Goal: Transaction & Acquisition: Purchase product/service

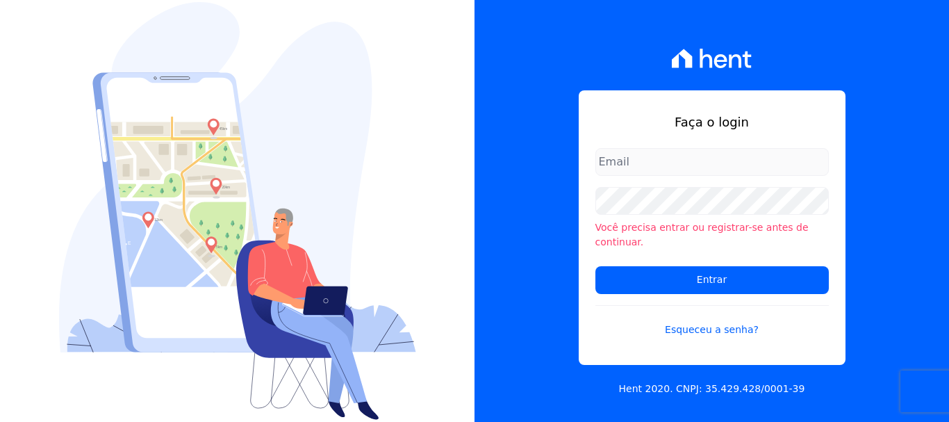
type input "[PERSON_NAME][EMAIL_ADDRESS][PERSON_NAME][DOMAIN_NAME]"
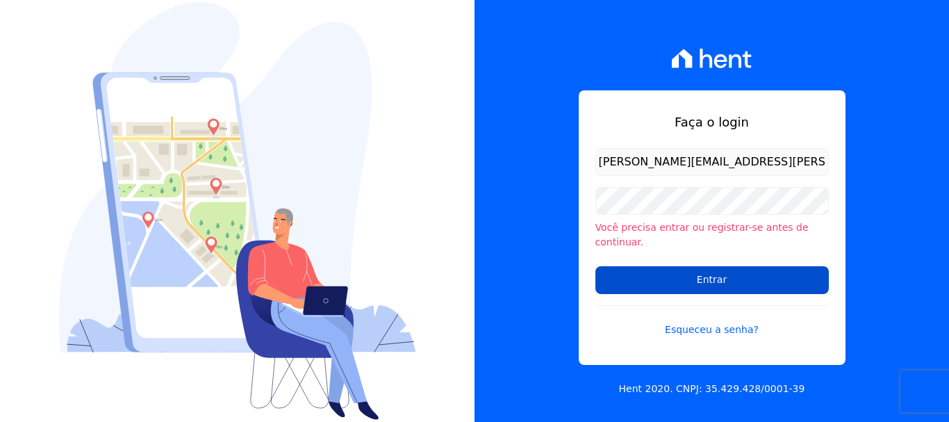
click at [698, 266] on input "Entrar" at bounding box center [711, 280] width 233 height 28
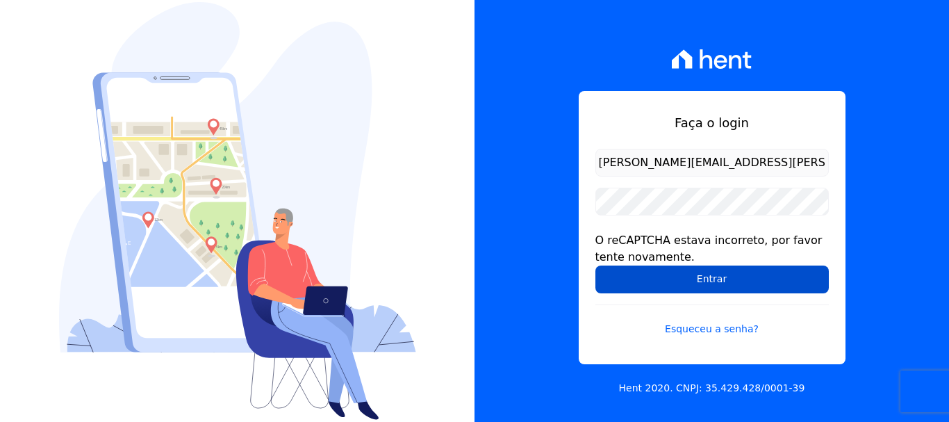
click at [677, 273] on input "Entrar" at bounding box center [711, 279] width 233 height 28
click at [674, 284] on input "Entrar" at bounding box center [711, 279] width 233 height 28
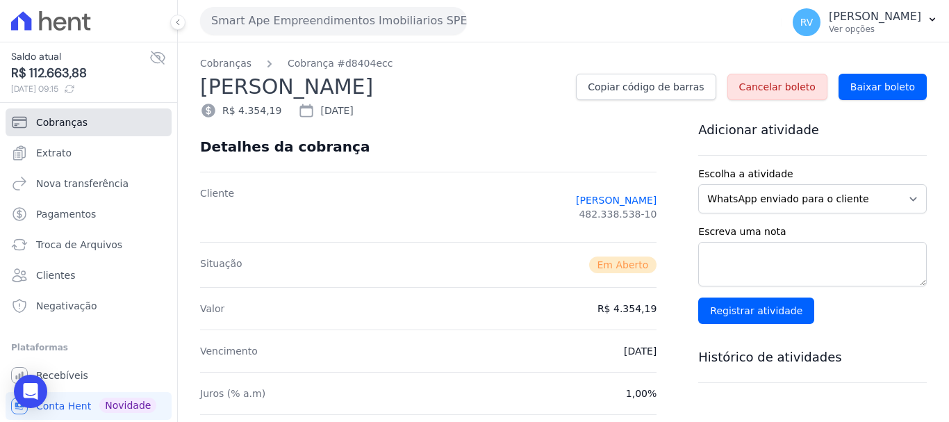
click at [78, 120] on span "Cobranças" at bounding box center [61, 122] width 51 height 14
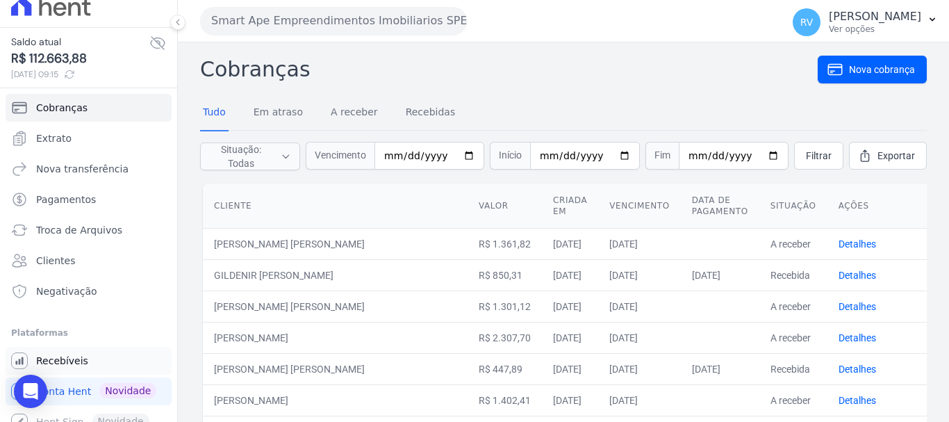
scroll to position [28, 0]
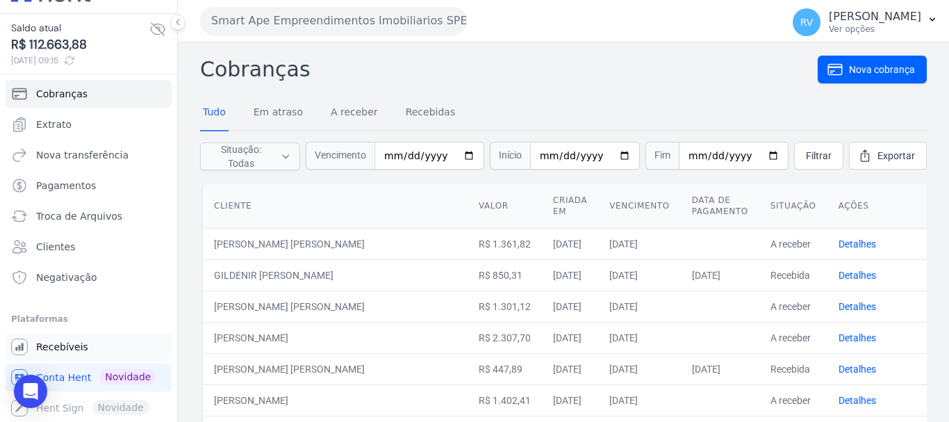
click at [67, 341] on span "Recebíveis" at bounding box center [62, 347] width 52 height 14
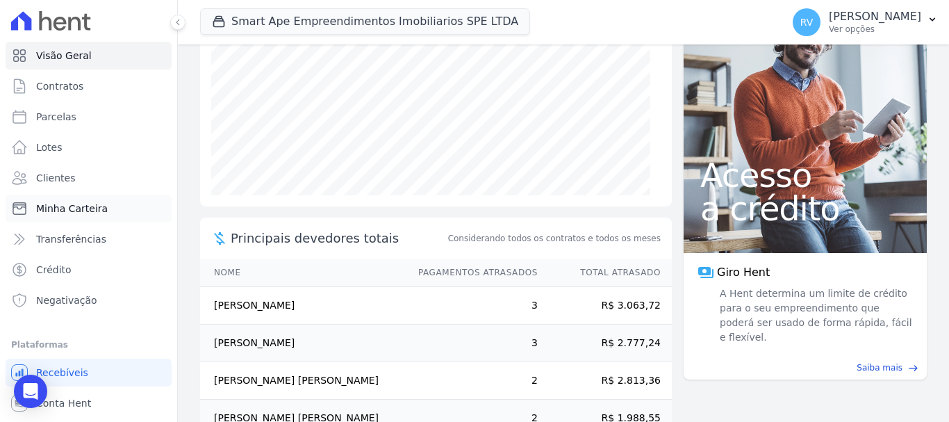
scroll to position [79, 0]
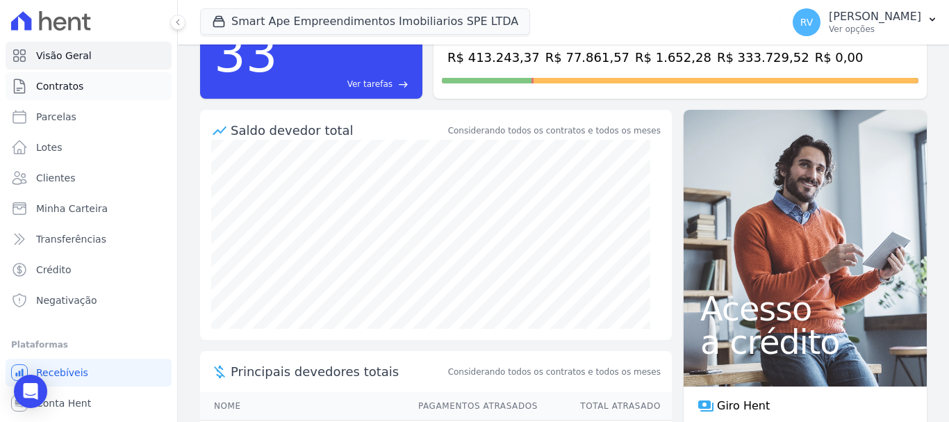
click at [57, 97] on link "Contratos" at bounding box center [89, 86] width 166 height 28
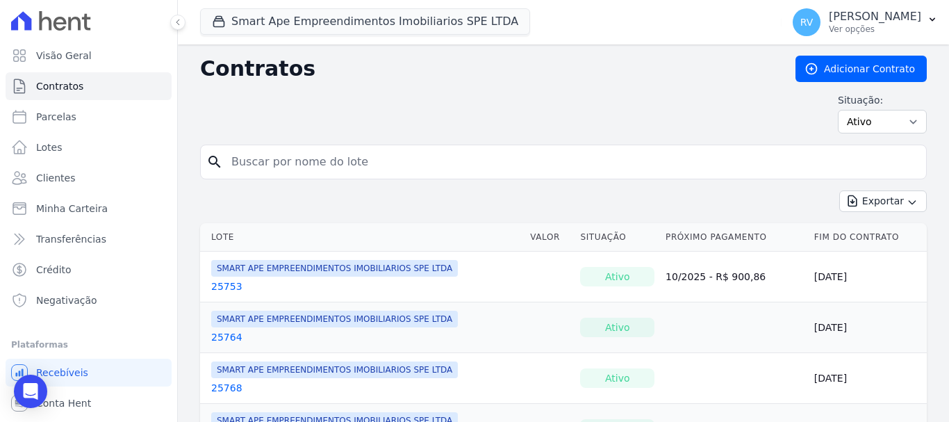
click at [56, 113] on span "Parcelas" at bounding box center [56, 117] width 40 height 14
click at [363, 165] on input "search" at bounding box center [572, 162] width 698 height 28
paste input "[PERSON_NAME]"
type input "[PERSON_NAME]"
select select
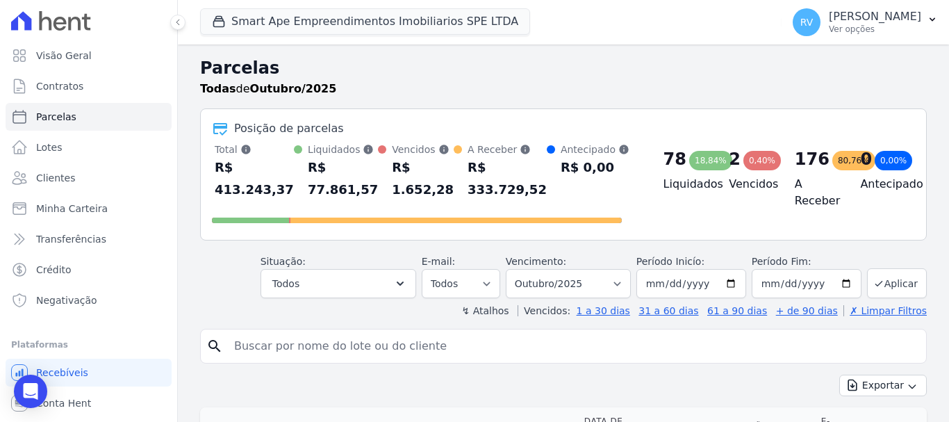
scroll to position [139, 0]
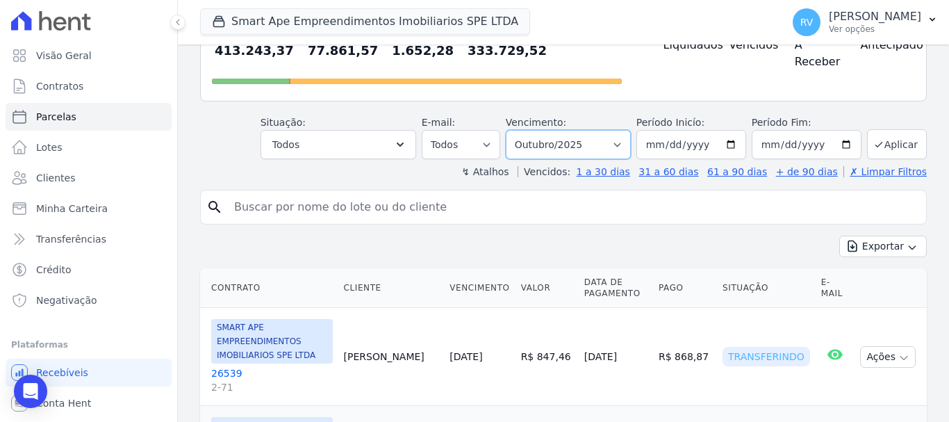
click at [624, 143] on select "Filtrar por período ──────── Todos os meses Março/2024 Abril/2024 Maio/2024 Jun…" at bounding box center [568, 144] width 125 height 29
select select "all"
click at [515, 130] on select "Filtrar por período ──────── Todos os meses Março/2024 Abril/2024 Maio/2024 Jun…" at bounding box center [568, 144] width 125 height 29
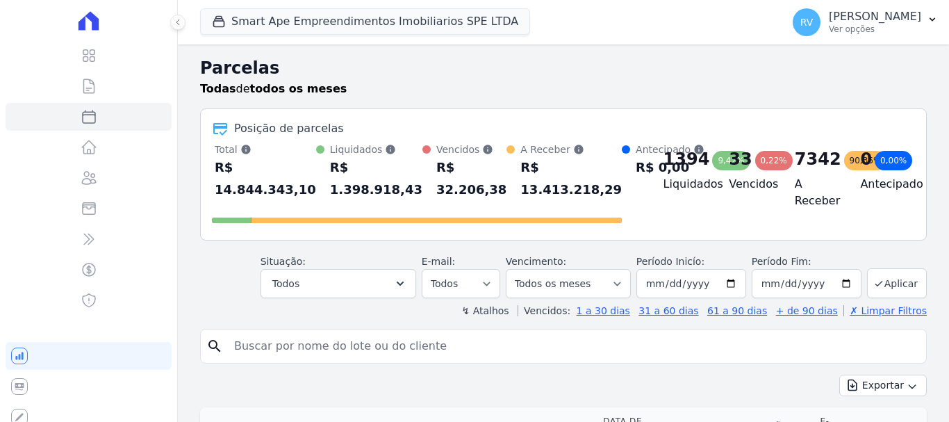
select select
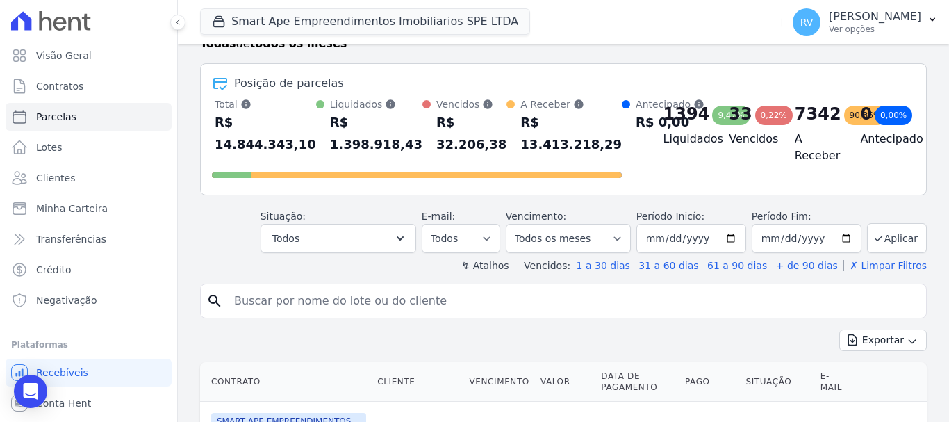
scroll to position [69, 0]
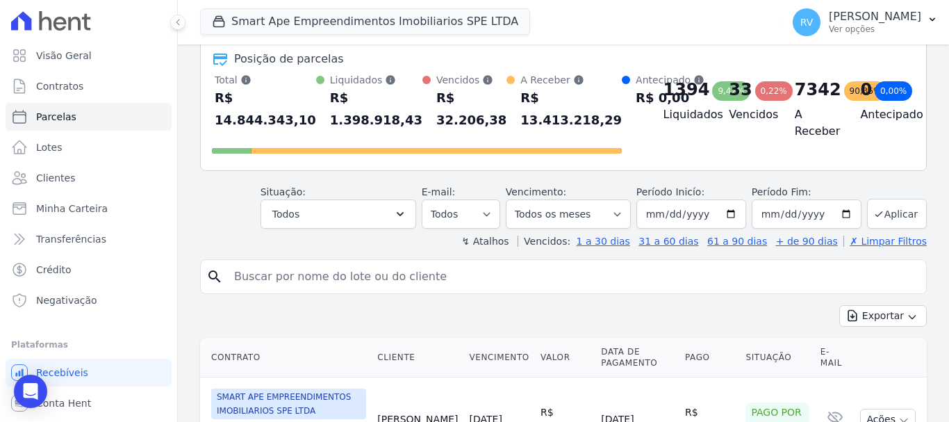
click at [299, 281] on input "search" at bounding box center [573, 277] width 695 height 28
paste input "[PERSON_NAME]"
type input "[PERSON_NAME]"
click at [210, 276] on icon "search" at bounding box center [214, 276] width 17 height 17
click at [443, 279] on input "[PERSON_NAME]" at bounding box center [573, 277] width 695 height 28
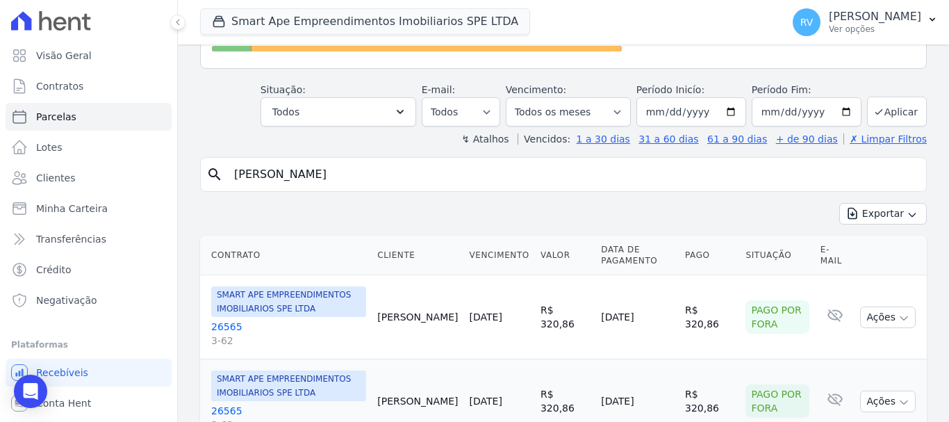
scroll to position [278, 0]
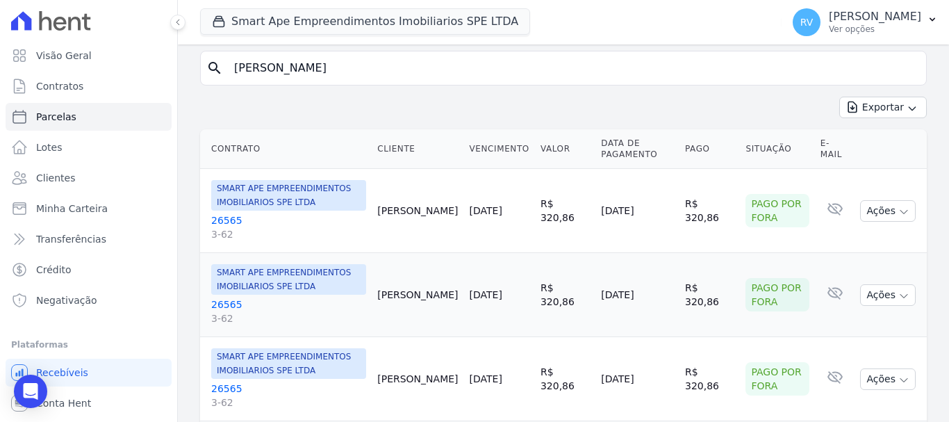
select select
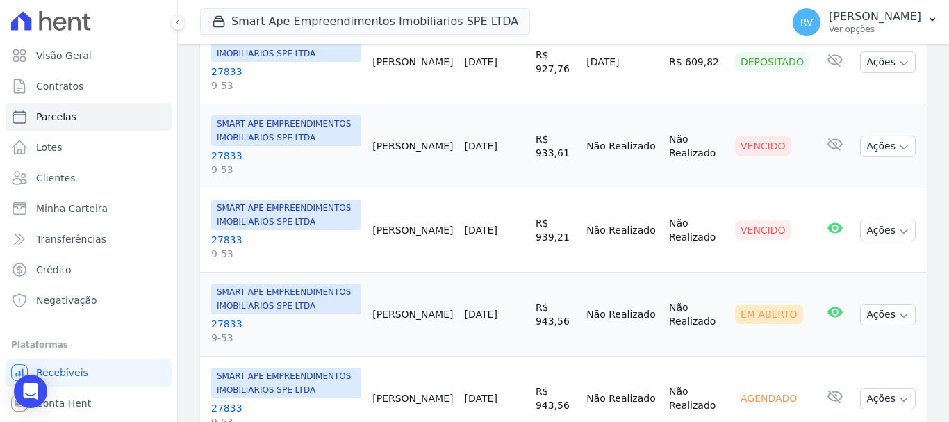
scroll to position [486, 0]
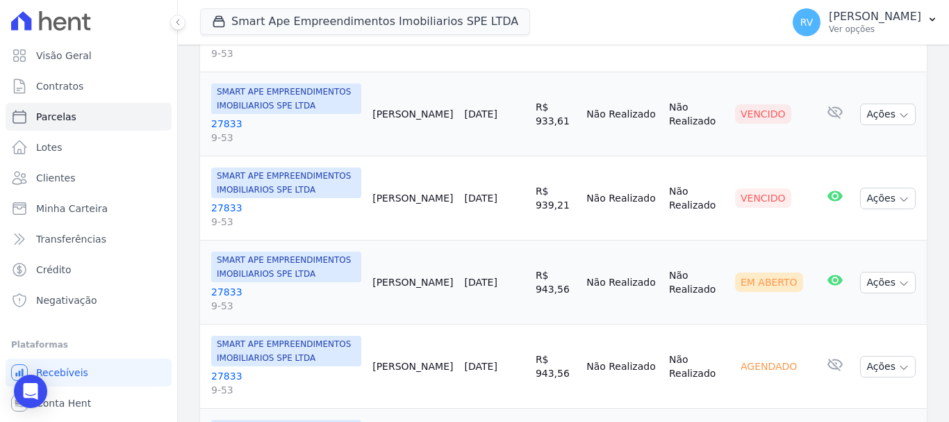
click at [221, 124] on link "27833 9-53" at bounding box center [286, 131] width 150 height 28
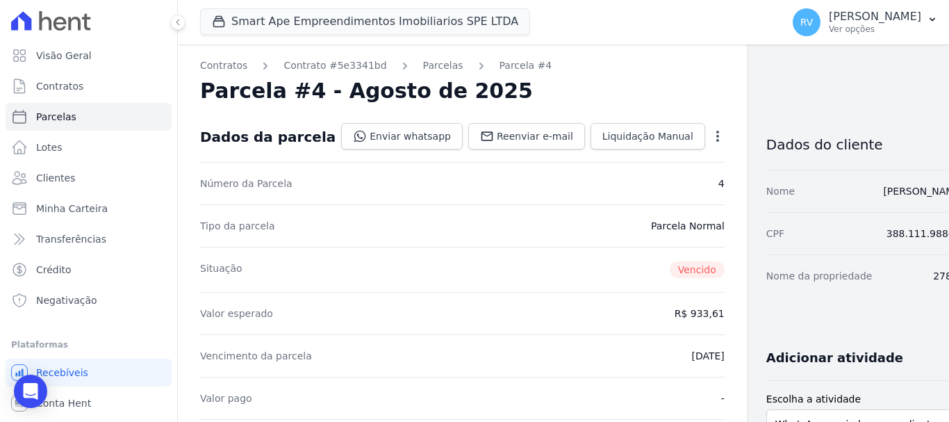
click at [716, 133] on icon "button" at bounding box center [717, 136] width 3 height 11
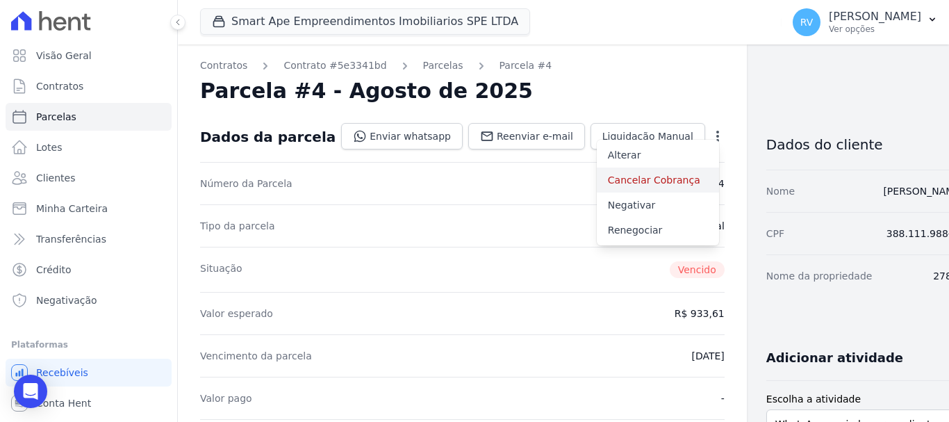
click at [619, 181] on link "Cancelar Cobrança" at bounding box center [658, 179] width 122 height 25
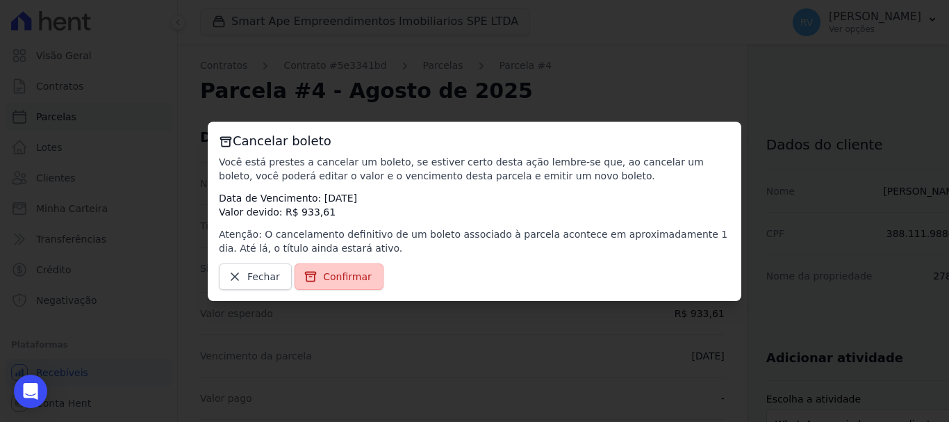
click at [336, 273] on span "Confirmar" at bounding box center [347, 277] width 49 height 14
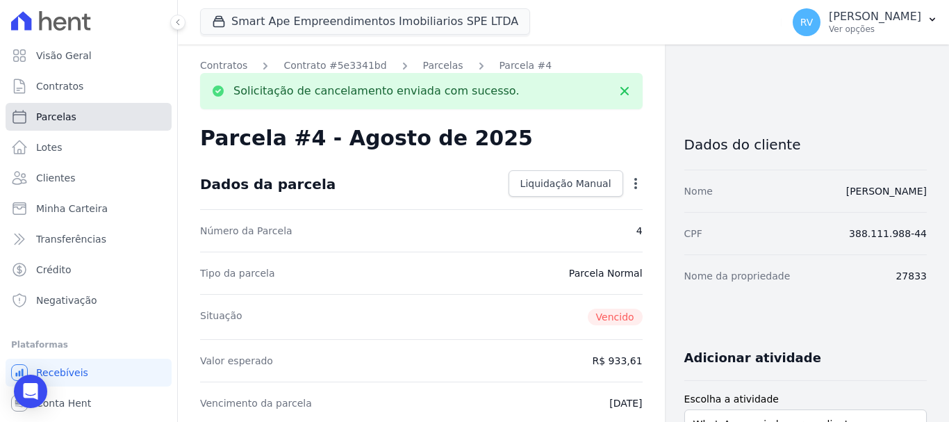
click at [57, 116] on span "Parcelas" at bounding box center [56, 117] width 40 height 14
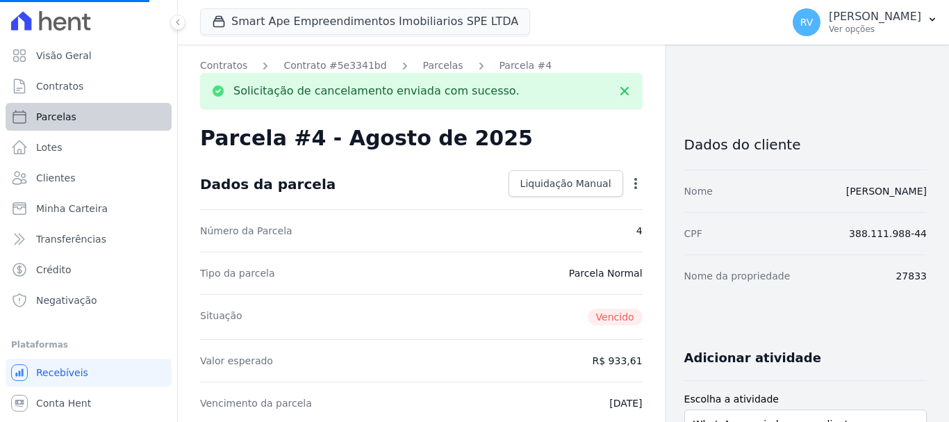
select select
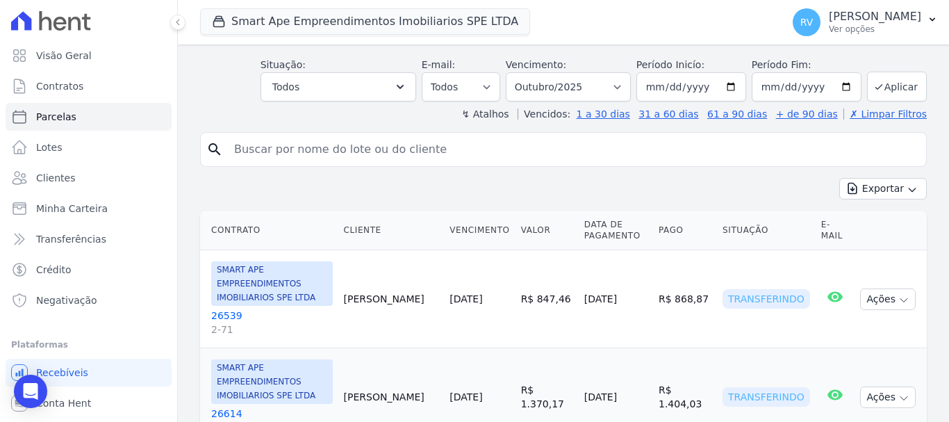
scroll to position [208, 0]
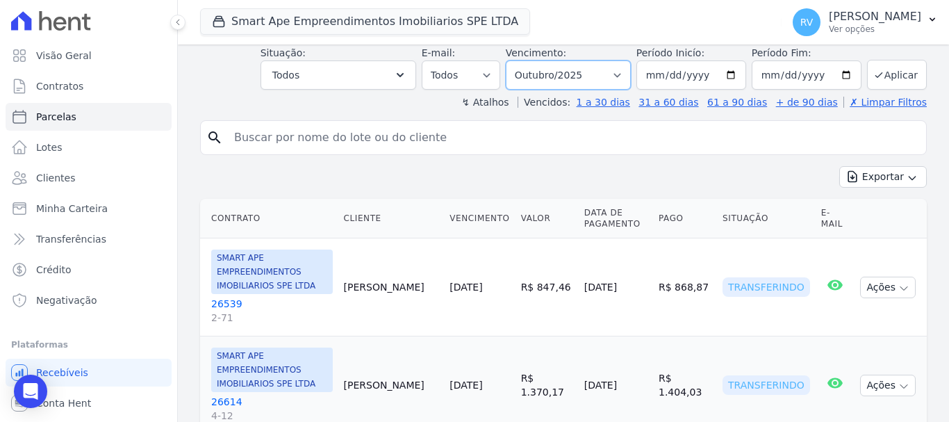
click at [625, 75] on select "Filtrar por período ──────── Todos os meses Março/2024 Abril/2024 Maio/2024 Jun…" at bounding box center [568, 74] width 125 height 29
select select "date_range_filter"
click at [515, 60] on select "Filtrar por período ──────── Todos os meses Março/2024 Abril/2024 Maio/2024 Jun…" at bounding box center [568, 74] width 125 height 29
click at [436, 137] on input "search" at bounding box center [573, 138] width 695 height 28
paste input "[PERSON_NAME]"
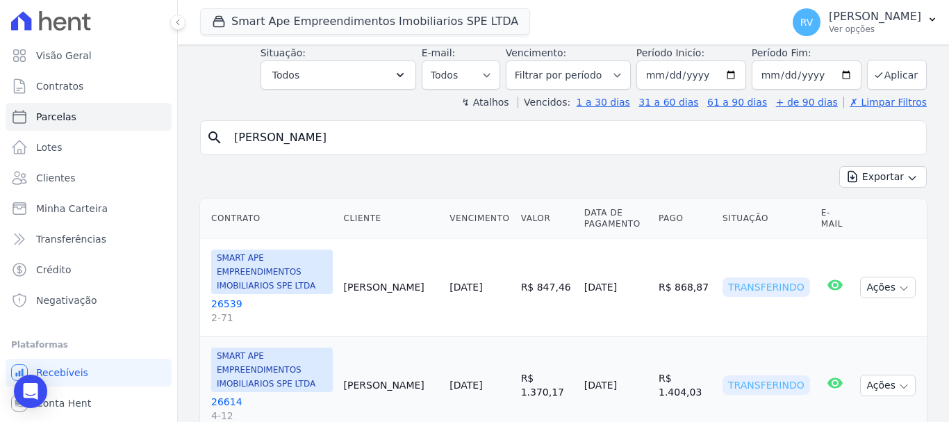
type input "[PERSON_NAME]"
select select
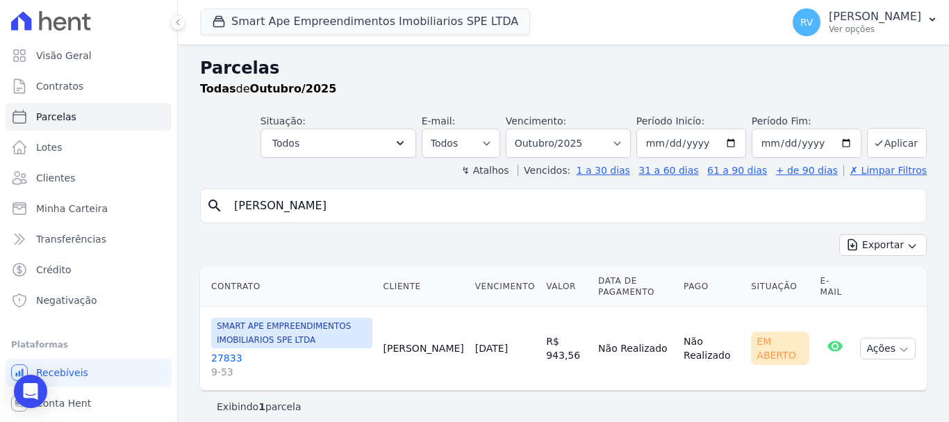
click at [479, 201] on input "[PERSON_NAME]" at bounding box center [573, 206] width 695 height 28
click at [627, 148] on select "Filtrar por período ──────── Todos os meses Março/2024 Abril/2024 Maio/2024 Jun…" at bounding box center [568, 143] width 125 height 29
select select "date_range_filter"
click at [515, 129] on select "Filtrar por período ──────── Todos os meses Março/2024 Abril/2024 Maio/2024 Jun…" at bounding box center [568, 143] width 125 height 29
click at [465, 205] on input "[PERSON_NAME]" at bounding box center [573, 206] width 695 height 28
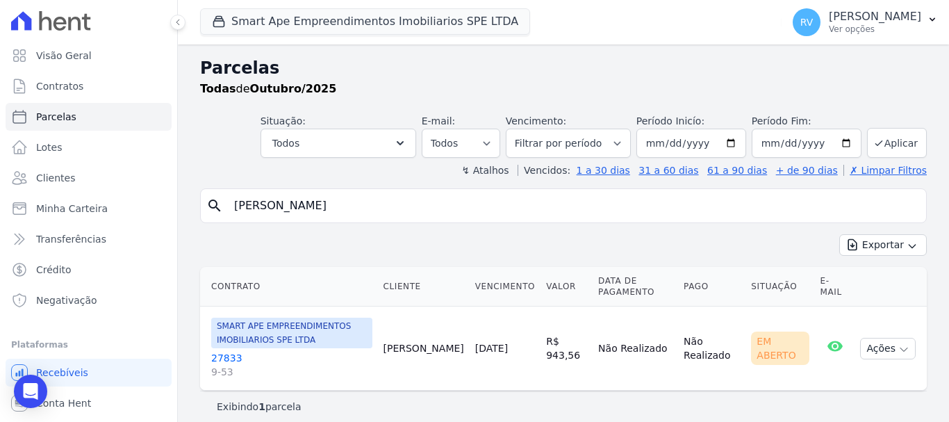
select select
click at [625, 143] on select "Filtrar por período ──────── Todos os meses Março/2024 Abril/2024 Maio/2024 Jun…" at bounding box center [568, 143] width 125 height 29
click at [620, 145] on select "Filtrar por período ──────── Todos os meses Março/2024 Abril/2024 Maio/2024 Jun…" at bounding box center [568, 143] width 125 height 29
click at [619, 143] on select "Filtrar por período ──────── Todos os meses Março/2024 Abril/2024 Maio/2024 Jun…" at bounding box center [568, 143] width 125 height 29
select select "date_range_filter"
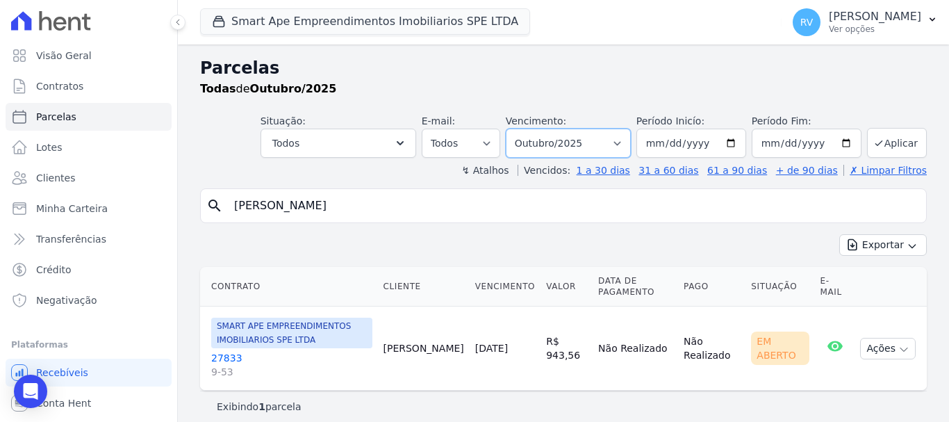
click at [515, 129] on select "Filtrar por período ──────── Todos os meses Março/2024 Abril/2024 Maio/2024 Jun…" at bounding box center [568, 143] width 125 height 29
click at [215, 205] on icon "search" at bounding box center [214, 205] width 17 height 17
click at [438, 208] on input "[PERSON_NAME]" at bounding box center [573, 206] width 695 height 28
type input "[PERSON_NAME]"
select select
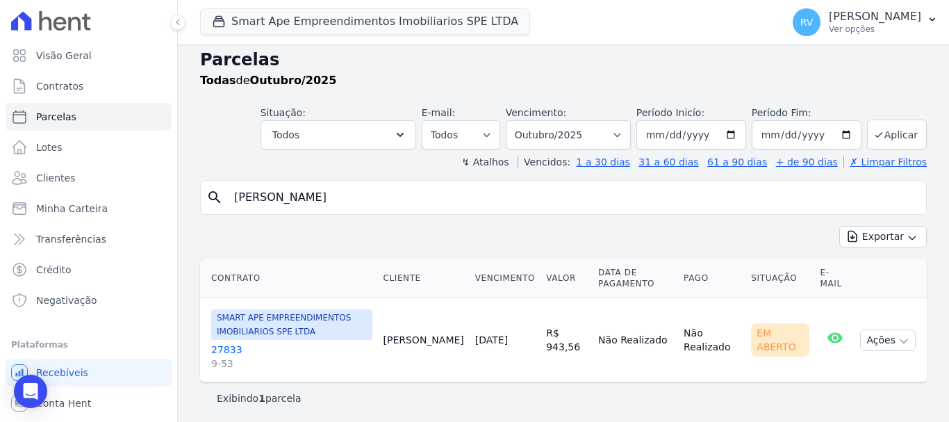
scroll to position [11, 0]
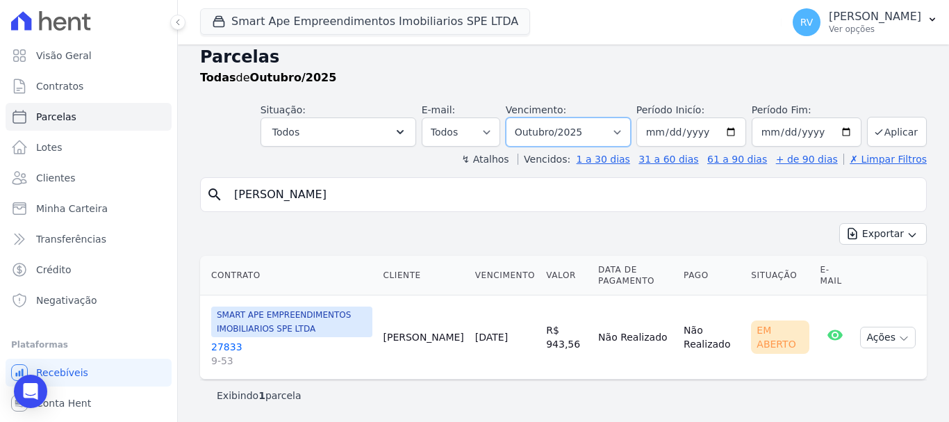
click at [625, 131] on select "Filtrar por período ──────── Todos os meses Março/2024 Abril/2024 Maio/2024 Jun…" at bounding box center [568, 131] width 125 height 29
click at [730, 136] on input "2025-10-01" at bounding box center [691, 131] width 110 height 29
type input "2025-06-01"
click at [486, 194] on input "[PERSON_NAME]" at bounding box center [573, 195] width 695 height 28
select select
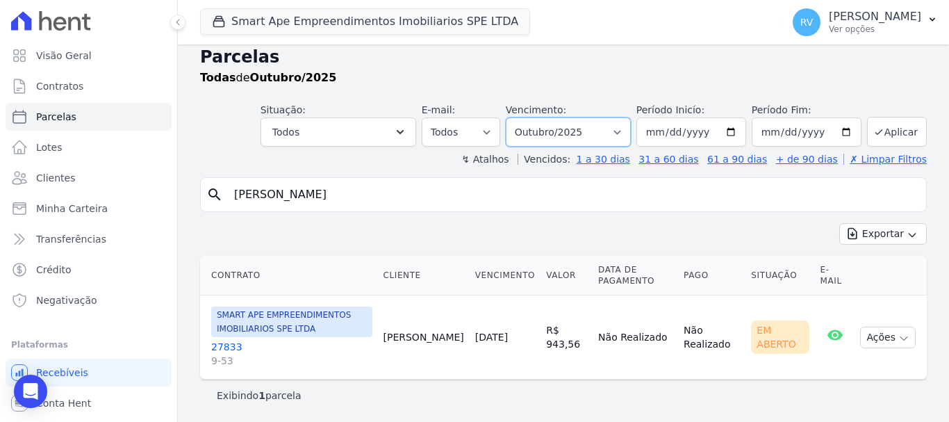
click at [620, 132] on select "Filtrar por período ──────── Todos os meses Março/2024 Abril/2024 Maio/2024 Jun…" at bounding box center [568, 131] width 125 height 29
select select "all"
click at [515, 117] on select "Filtrar por período ──────── Todos os meses Março/2024 Abril/2024 Maio/2024 Jun…" at bounding box center [568, 131] width 125 height 29
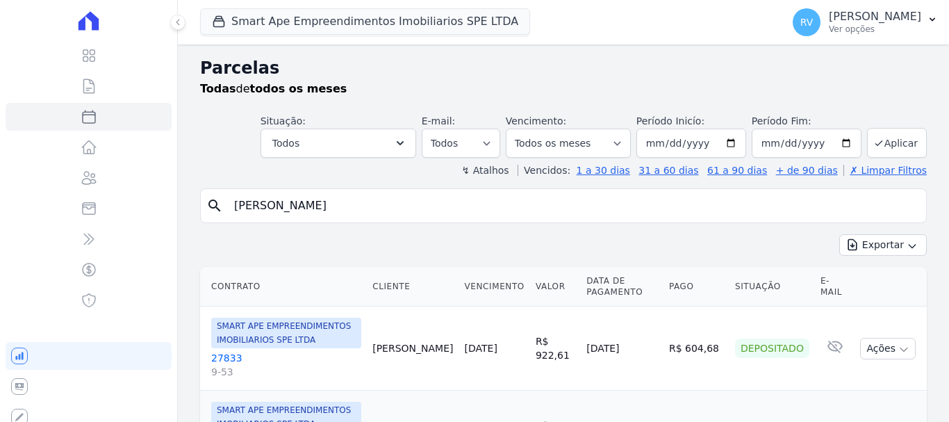
select select
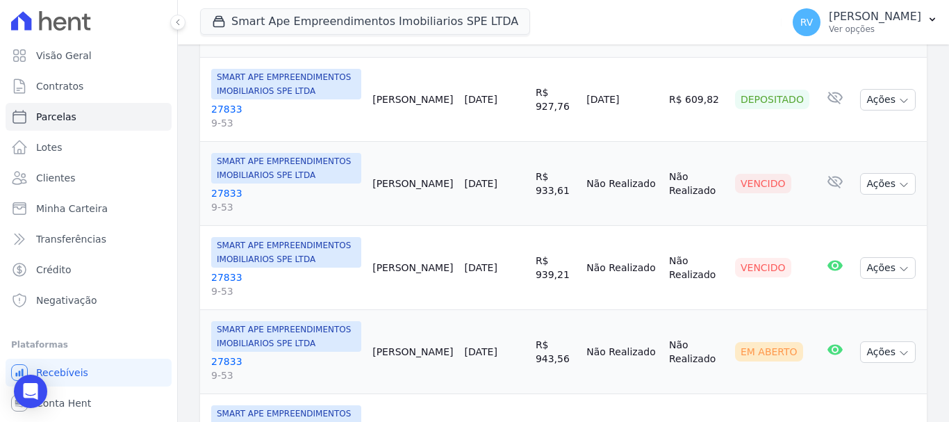
scroll to position [486, 0]
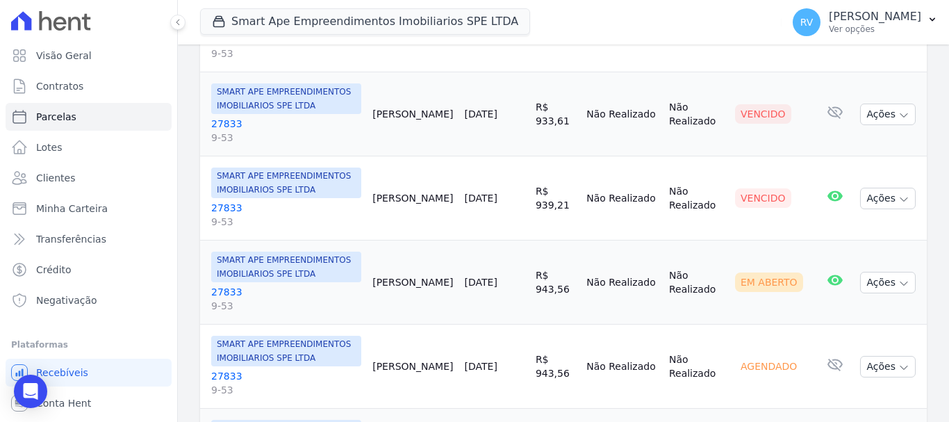
click at [228, 120] on link "27833 9-53" at bounding box center [286, 131] width 150 height 28
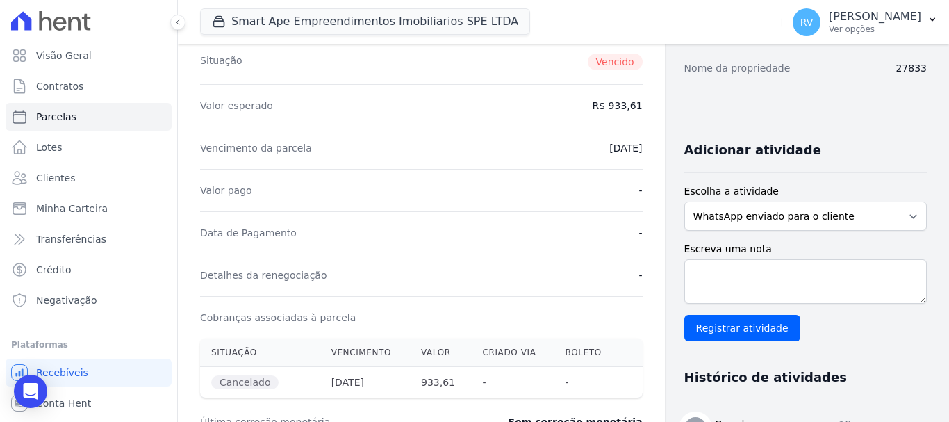
scroll to position [208, 0]
select select
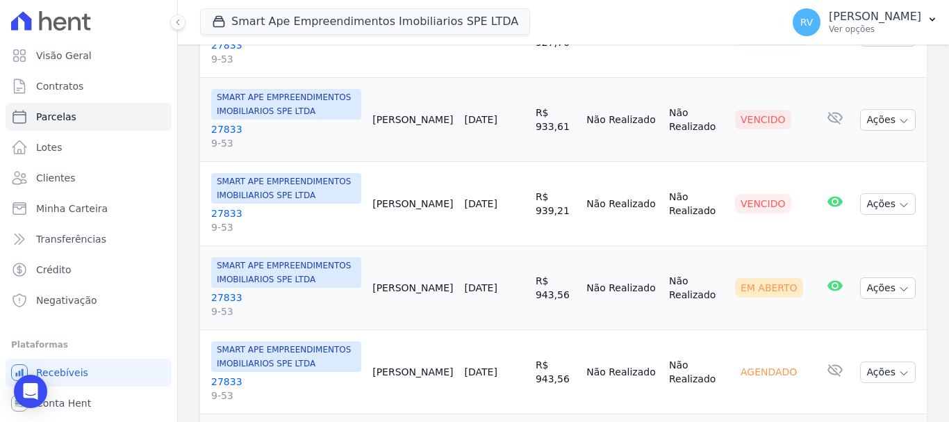
scroll to position [486, 0]
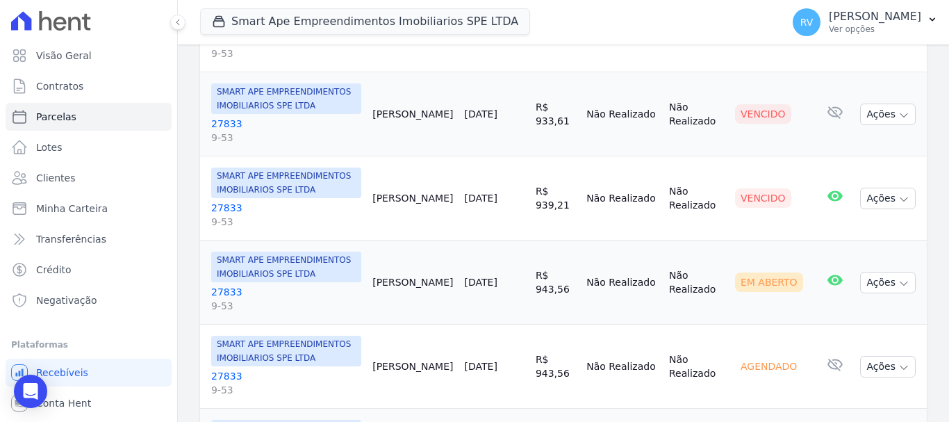
click at [226, 206] on link "27833 9-53" at bounding box center [286, 215] width 150 height 28
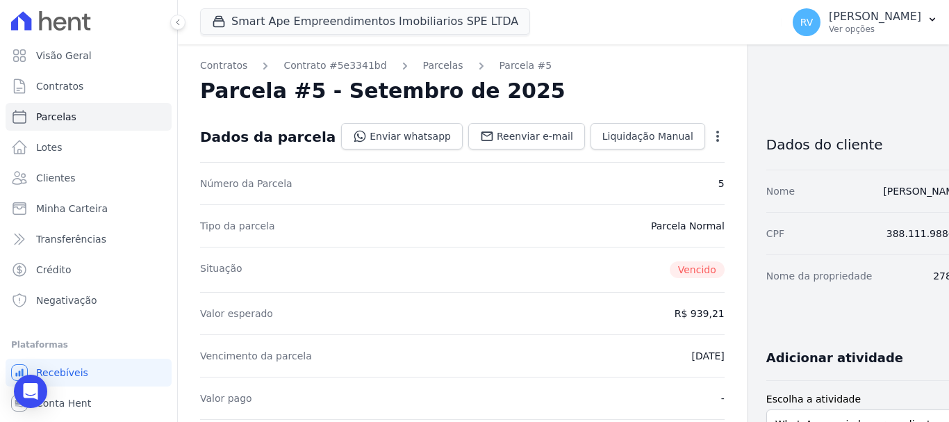
click at [716, 135] on icon "button" at bounding box center [717, 136] width 3 height 11
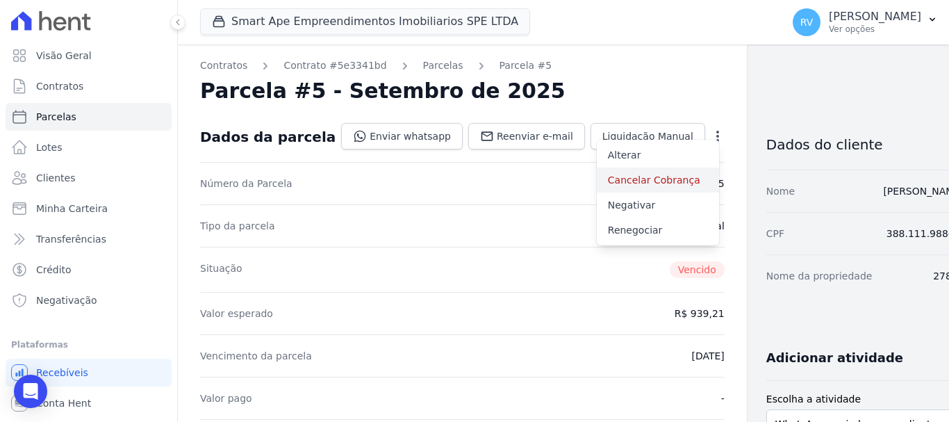
click at [601, 178] on link "Cancelar Cobrança" at bounding box center [658, 179] width 122 height 25
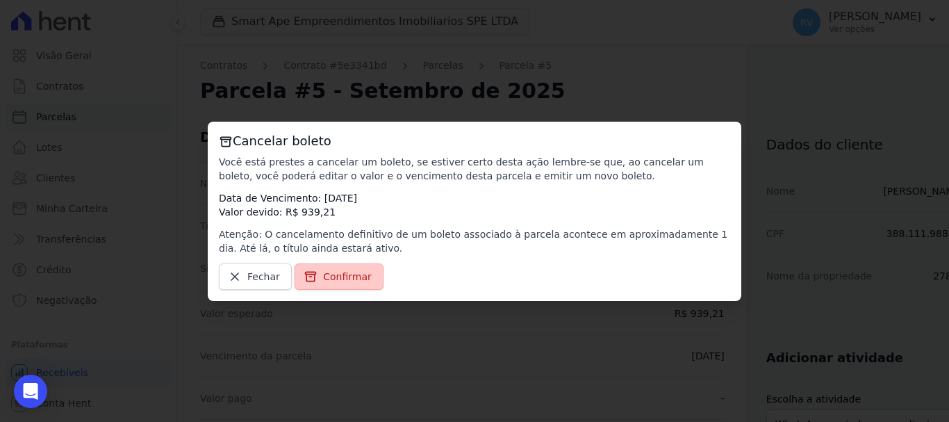
click at [318, 272] on link "Confirmar" at bounding box center [339, 276] width 89 height 26
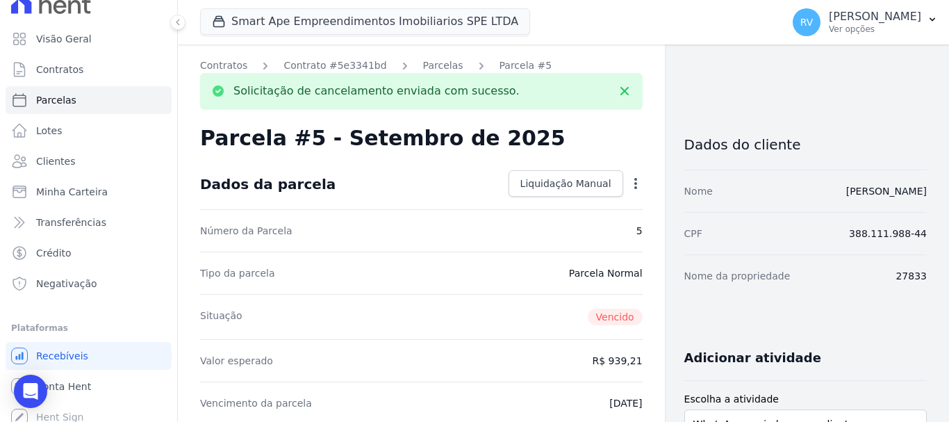
scroll to position [26, 0]
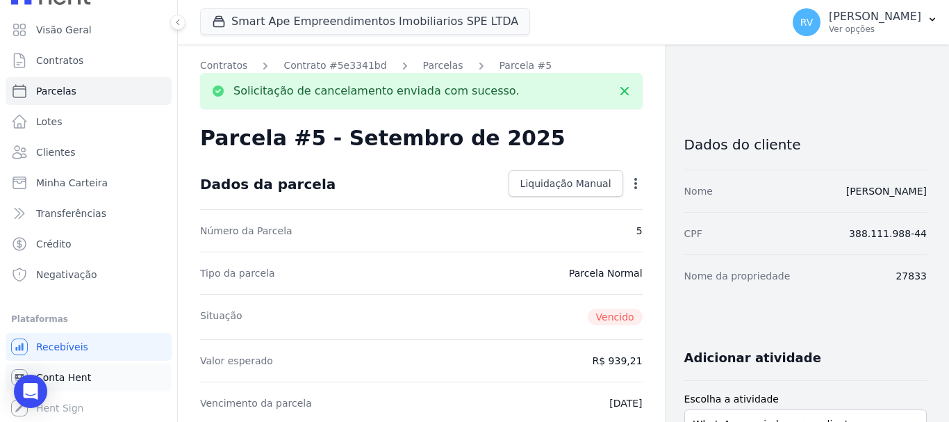
click at [80, 379] on span "Conta Hent" at bounding box center [63, 377] width 55 height 14
click at [40, 372] on span "Conta Hent" at bounding box center [63, 377] width 55 height 14
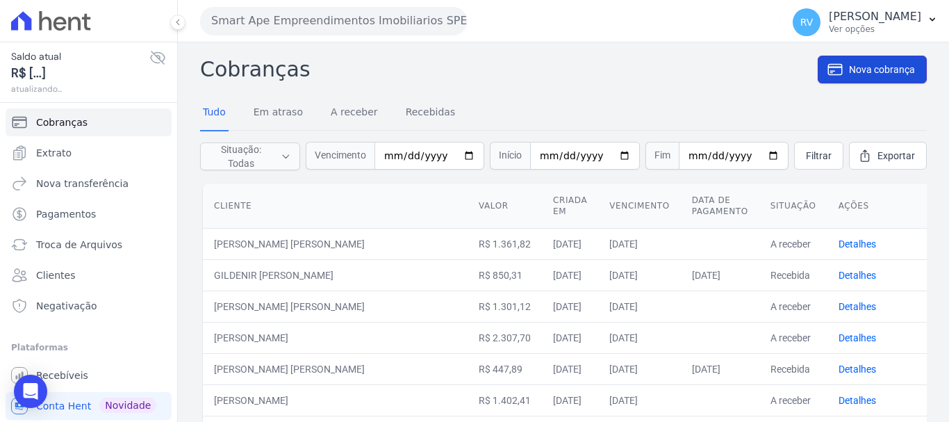
click at [863, 59] on link "Nova cobrança" at bounding box center [872, 70] width 109 height 28
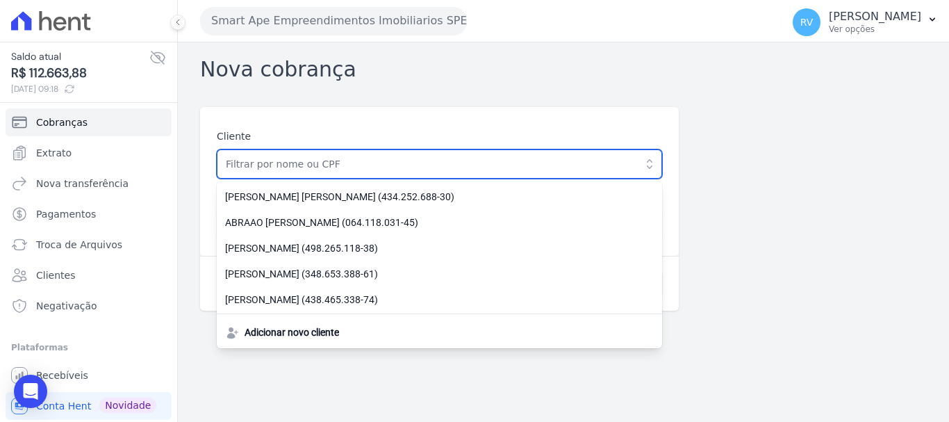
click at [303, 163] on input "text" at bounding box center [439, 163] width 445 height 29
paste input "388.111.988-44"
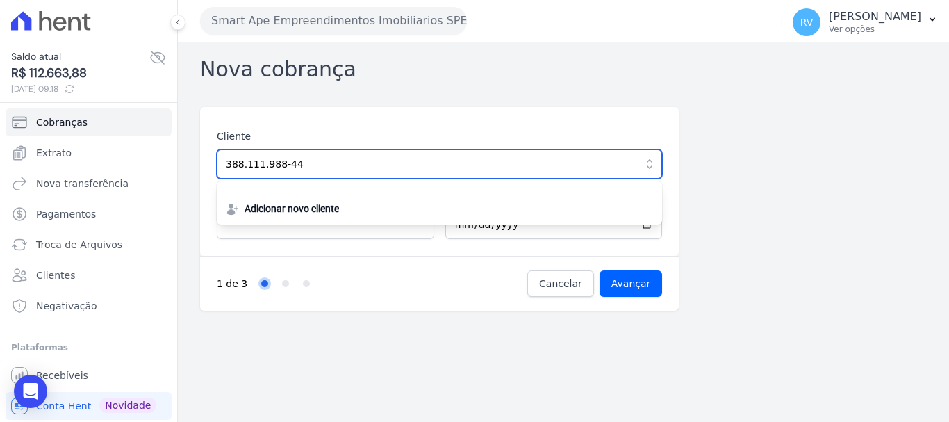
type input "388.111.988-44"
click at [600, 270] on input "Avançar" at bounding box center [631, 283] width 63 height 26
click at [329, 170] on input "388.111.988-44" at bounding box center [439, 163] width 445 height 29
drag, startPoint x: 333, startPoint y: 169, endPoint x: 220, endPoint y: 163, distance: 114.1
click at [220, 163] on input "388.111.988-44" at bounding box center [439, 163] width 445 height 29
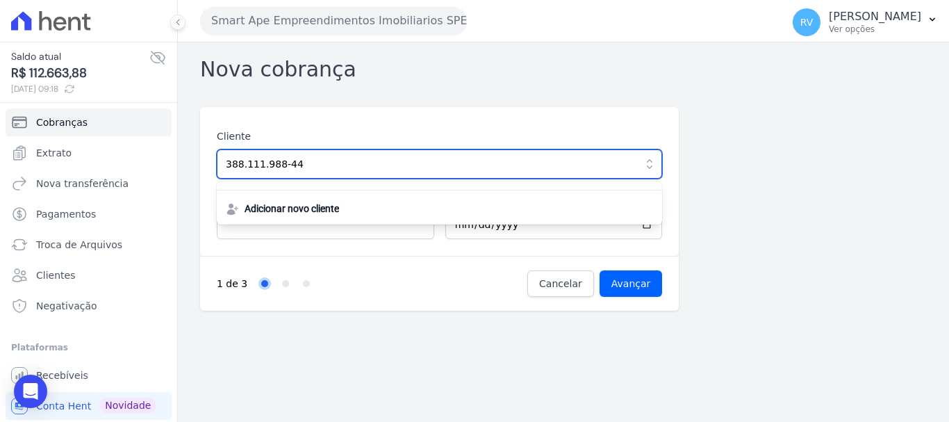
click at [322, 163] on input "388.111.988-44" at bounding box center [439, 163] width 445 height 29
drag, startPoint x: 327, startPoint y: 166, endPoint x: 56, endPoint y: 160, distance: 271.7
click at [56, 160] on div "Saldo atual R$ 112.663,88 07/10/2025, 09:18 Cobranças Extrato Nova transferênci…" at bounding box center [474, 211] width 949 height 422
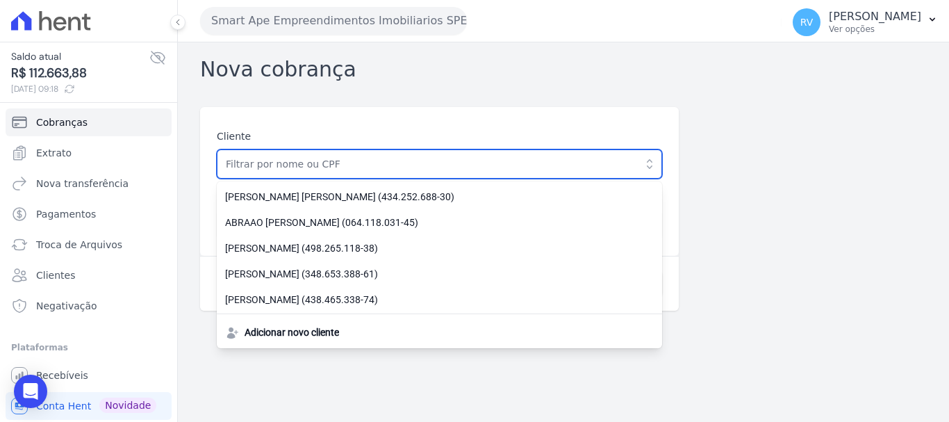
click at [345, 158] on input "text" at bounding box center [439, 163] width 445 height 29
paste input "[PERSON_NAME]"
click at [600, 270] on input "Avançar" at bounding box center [631, 283] width 63 height 26
drag, startPoint x: 466, startPoint y: 176, endPoint x: 456, endPoint y: 174, distance: 9.9
click at [465, 176] on input "[PERSON_NAME]" at bounding box center [439, 163] width 445 height 29
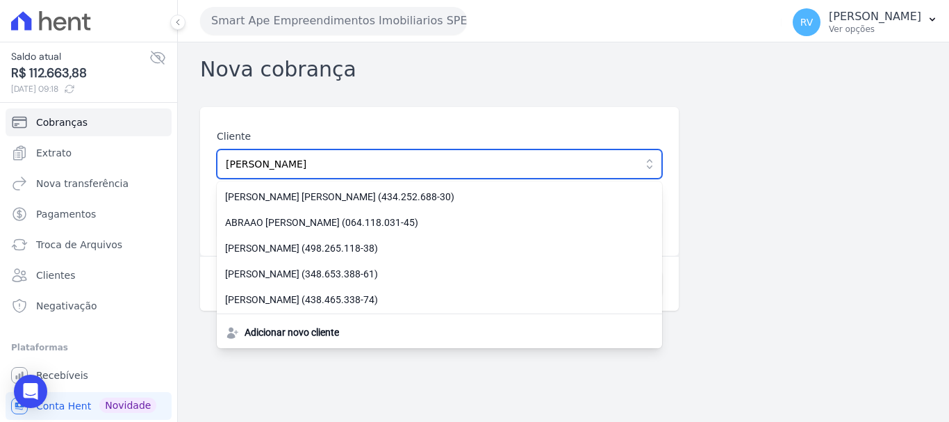
click at [636, 174] on input "[PERSON_NAME]" at bounding box center [439, 163] width 445 height 29
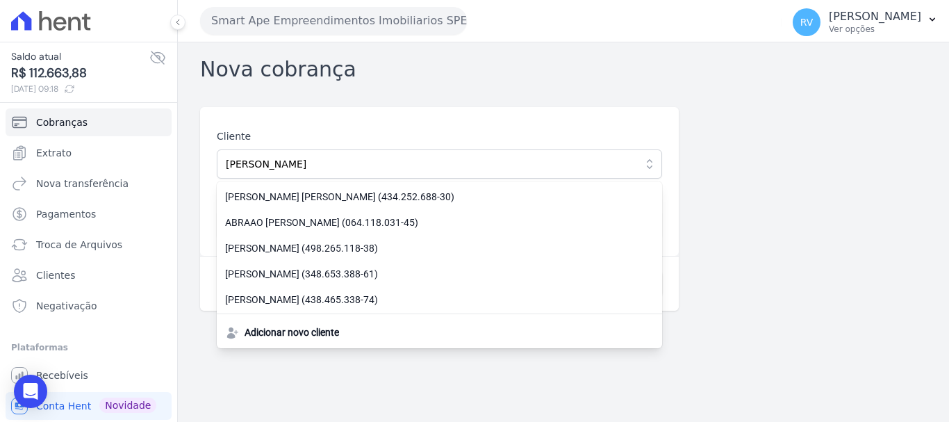
click at [714, 182] on div "Cliente ALEXSANDRO GEROLA DE FREITAS ABNER MARIANO OLIVEIRA CORREA DA SILVA (43…" at bounding box center [563, 209] width 727 height 204
drag, startPoint x: 469, startPoint y: 142, endPoint x: 461, endPoint y: 148, distance: 10.0
click at [464, 147] on div "Cliente ALEXSANDRO GEROLA DE FREITAS ABNER MARIANO OLIVEIRA CORREA DA SILVA (43…" at bounding box center [439, 153] width 445 height 49
click at [437, 160] on input "[PERSON_NAME]" at bounding box center [439, 163] width 445 height 29
click at [743, 185] on div "Cliente ALEXSANDRO GEROLA DE FREITAS ABNER MARIANO OLIVEIRA CORREA DA SILVA (43…" at bounding box center [563, 209] width 727 height 204
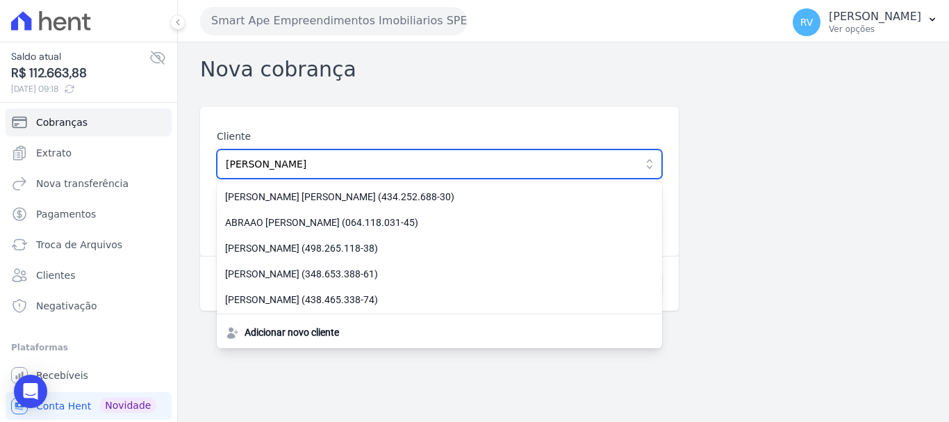
drag, startPoint x: 395, startPoint y: 167, endPoint x: 329, endPoint y: 165, distance: 66.7
click at [329, 165] on input "[PERSON_NAME]" at bounding box center [439, 163] width 445 height 29
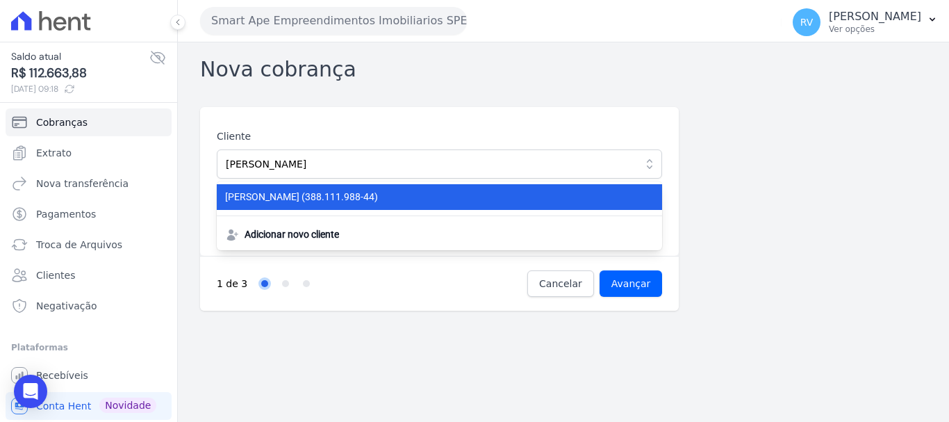
click at [392, 203] on span "ALEXSANDRO GEROLA DE FREITAS (388.111.988-44)" at bounding box center [431, 197] width 412 height 15
type input "[PERSON_NAME]"
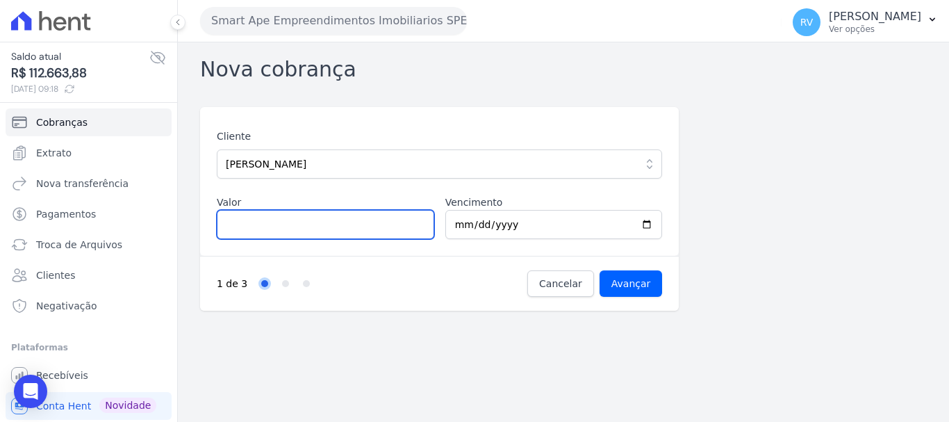
click at [360, 226] on input "Valor" at bounding box center [325, 224] width 217 height 29
type input "1933.65"
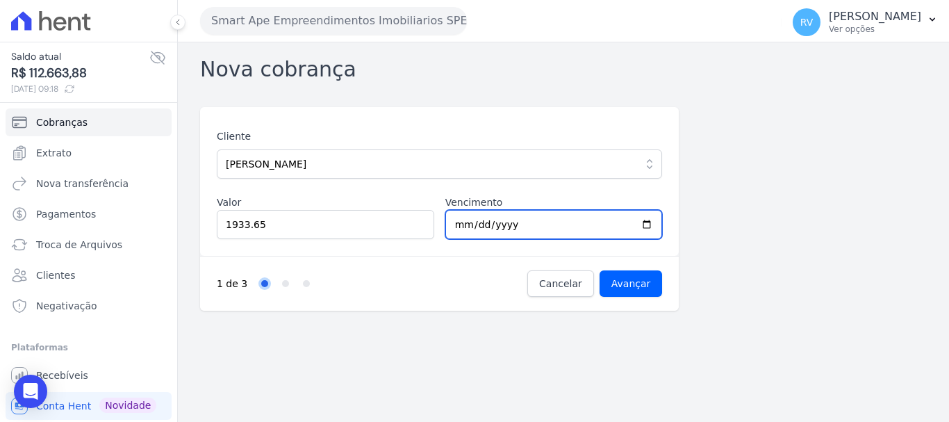
click at [650, 225] on input "2025-10-08" at bounding box center [553, 224] width 217 height 29
type input "2025-10-13"
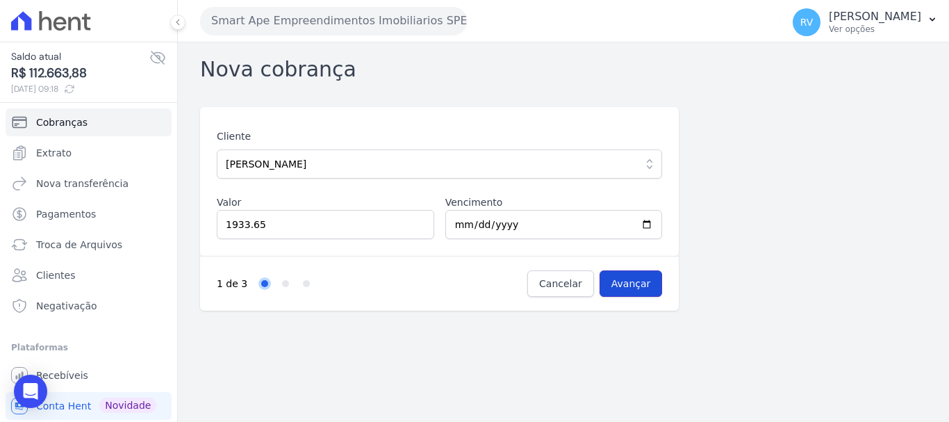
click at [635, 284] on input "Avançar" at bounding box center [631, 283] width 63 height 26
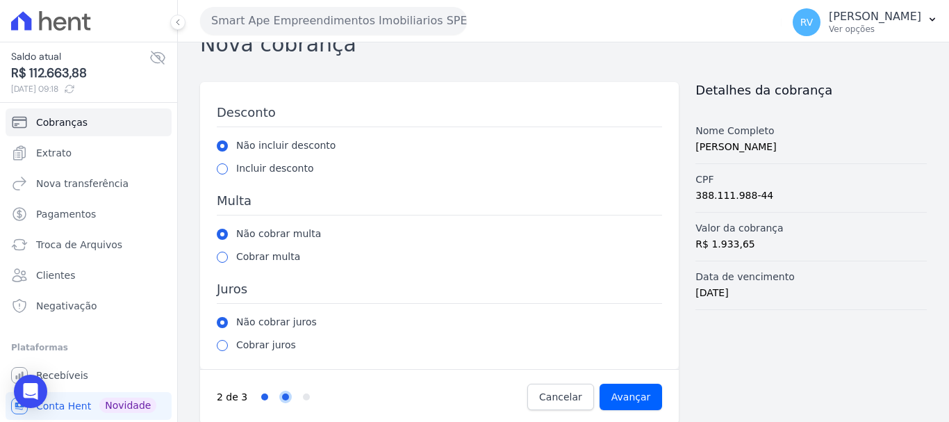
scroll to position [38, 0]
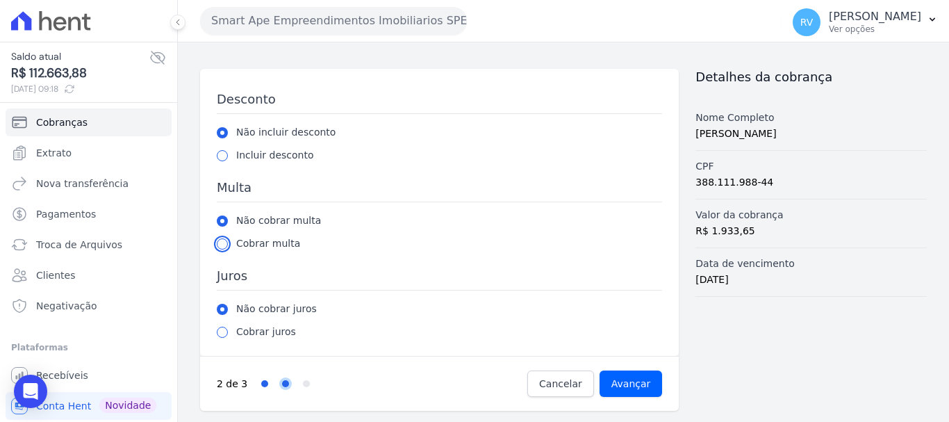
click at [224, 240] on input "radio" at bounding box center [222, 243] width 11 height 11
radio input "true"
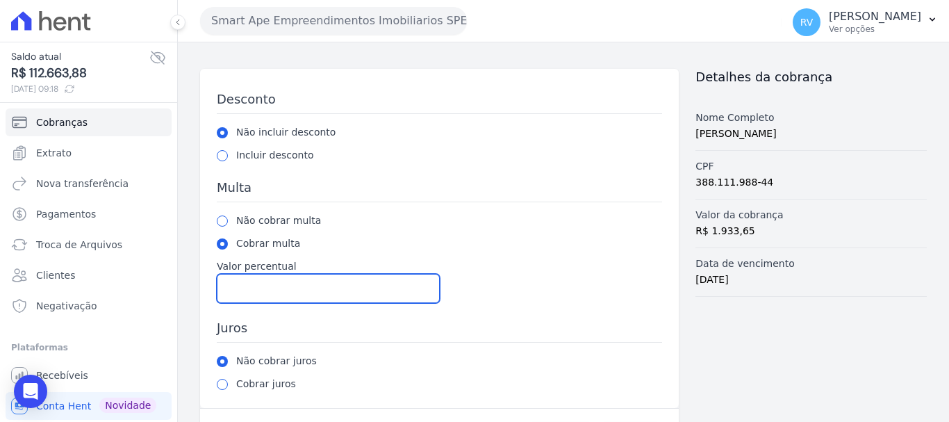
click at [245, 289] on input "Valor percentual" at bounding box center [328, 288] width 223 height 29
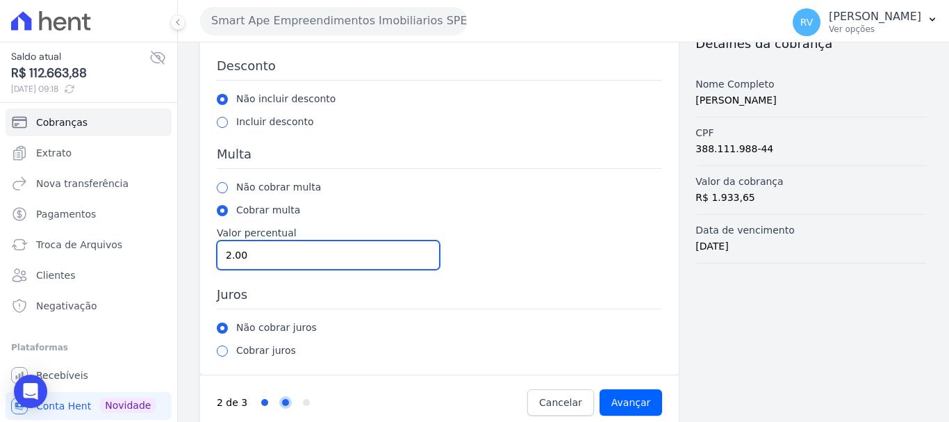
scroll to position [90, 0]
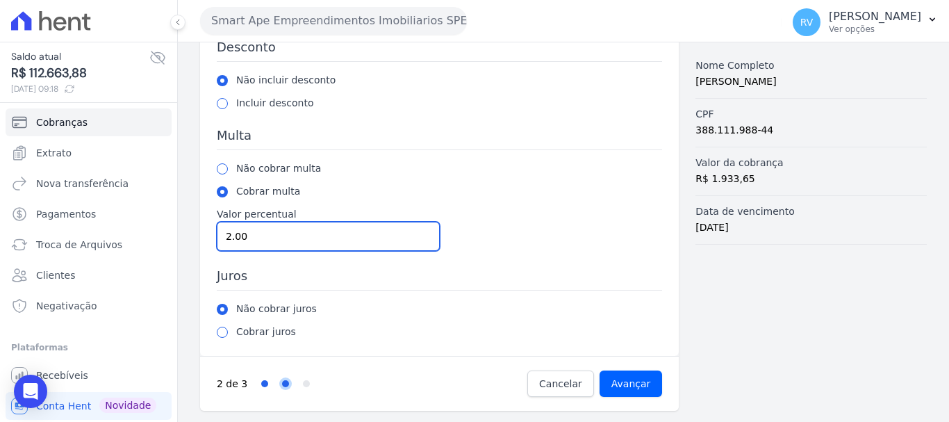
type input "2.00"
click at [223, 333] on input "radio" at bounding box center [222, 332] width 11 height 11
radio input "true"
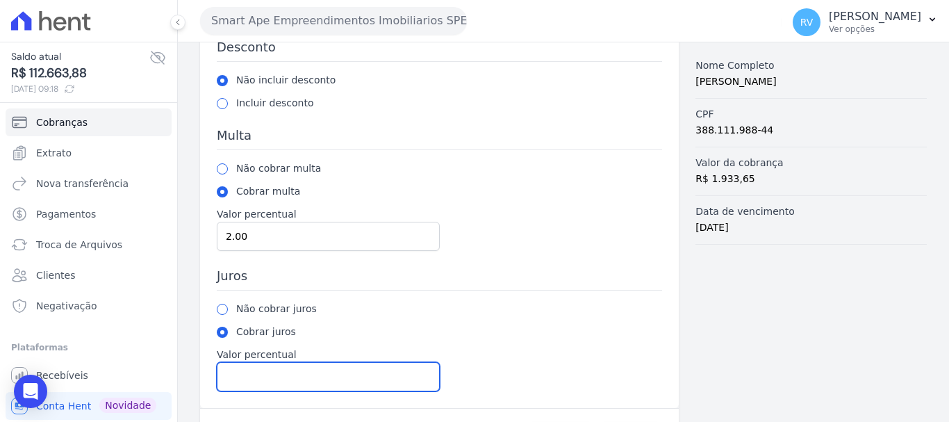
click at [272, 373] on input "Valor percentual" at bounding box center [328, 376] width 223 height 29
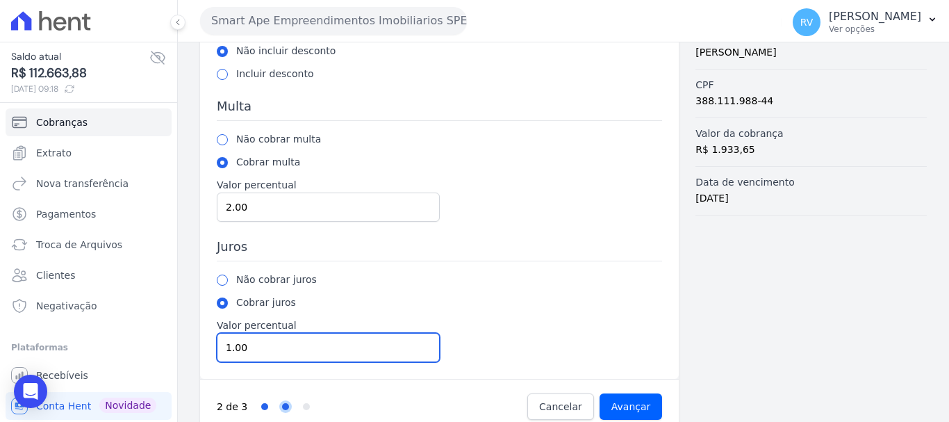
scroll to position [142, 0]
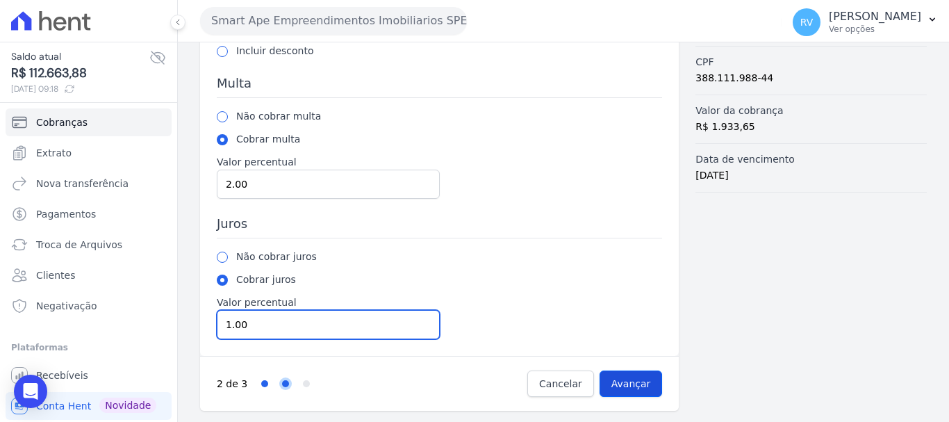
type input "1.00"
click at [631, 381] on input "Avançar" at bounding box center [631, 383] width 63 height 26
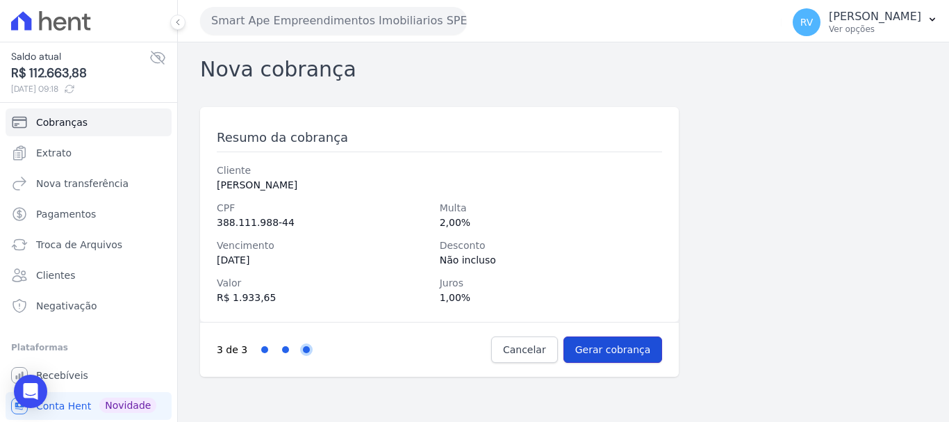
click at [618, 351] on input "Gerar cobrança" at bounding box center [612, 349] width 99 height 26
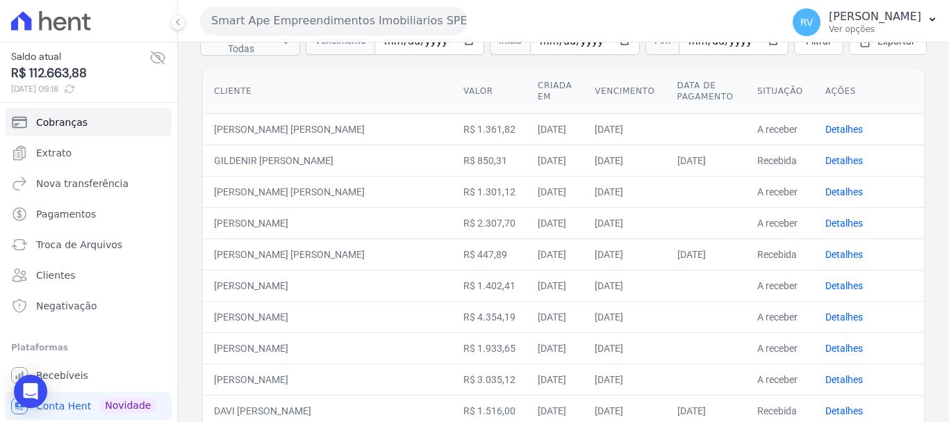
scroll to position [208, 0]
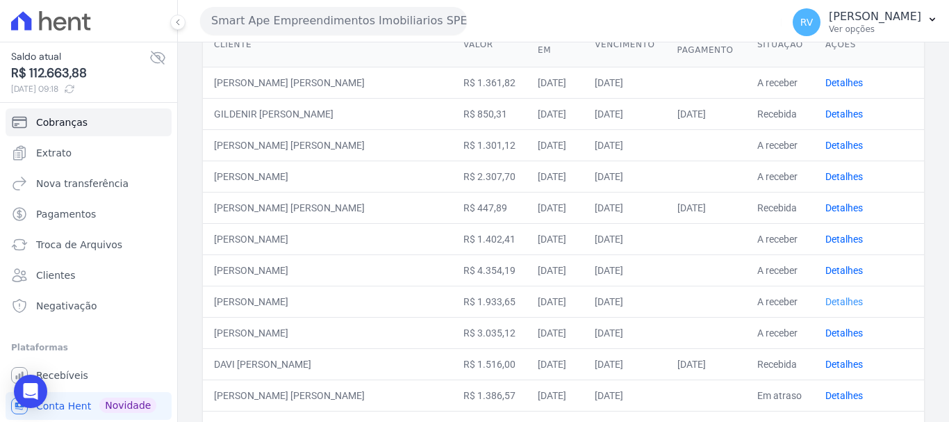
click at [832, 296] on link "Detalhes" at bounding box center [844, 301] width 38 height 11
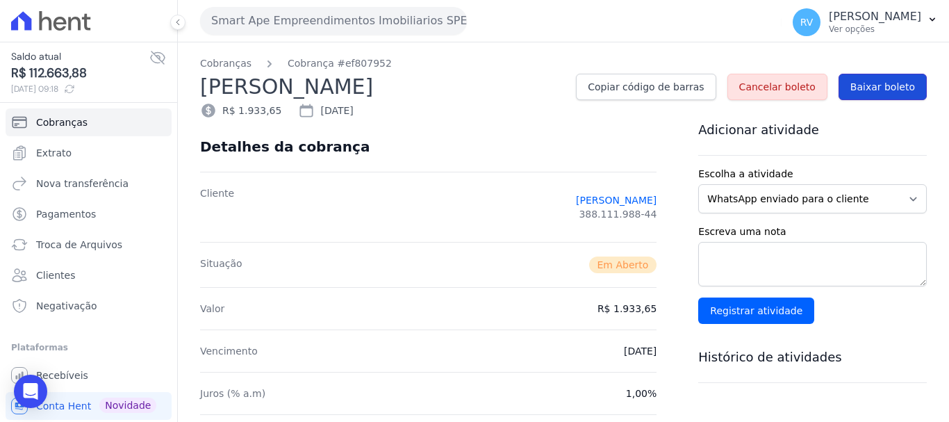
click at [893, 83] on span "Baixar boleto" at bounding box center [882, 87] width 65 height 14
